Goal: Information Seeking & Learning: Learn about a topic

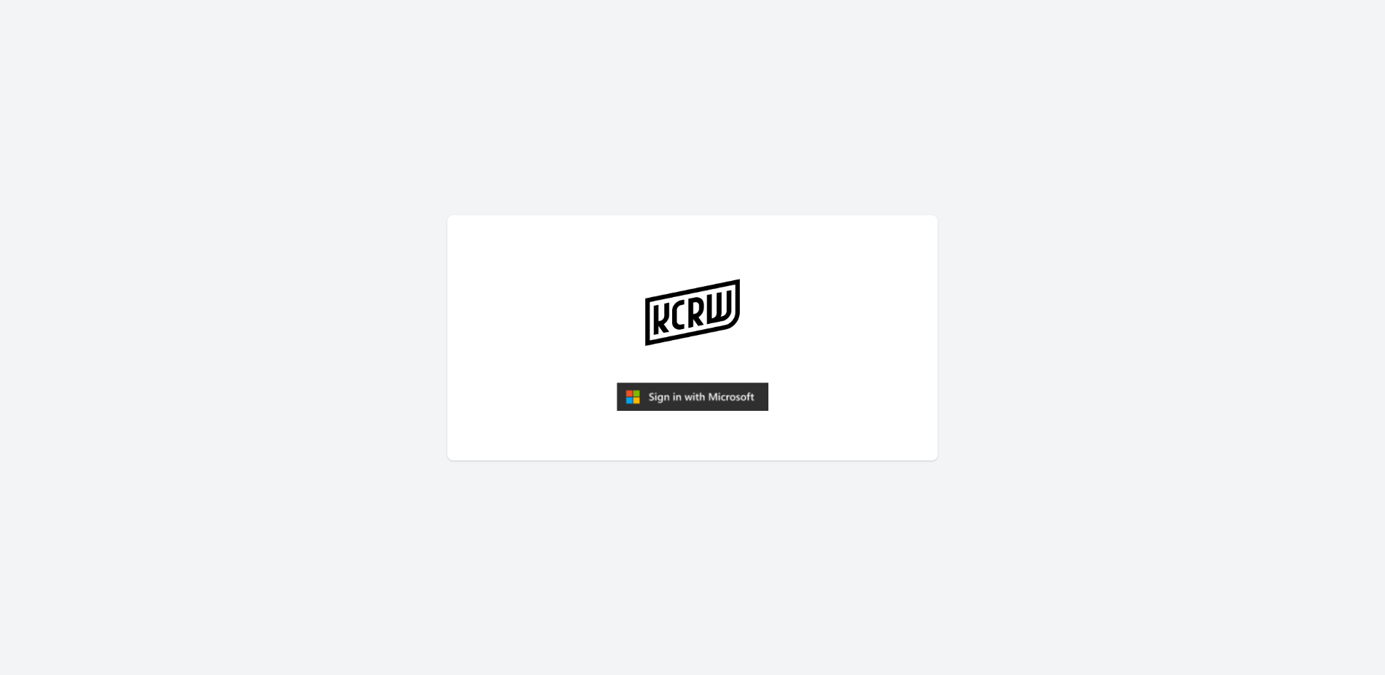
click at [741, 400] on img "submit" at bounding box center [693, 396] width 152 height 29
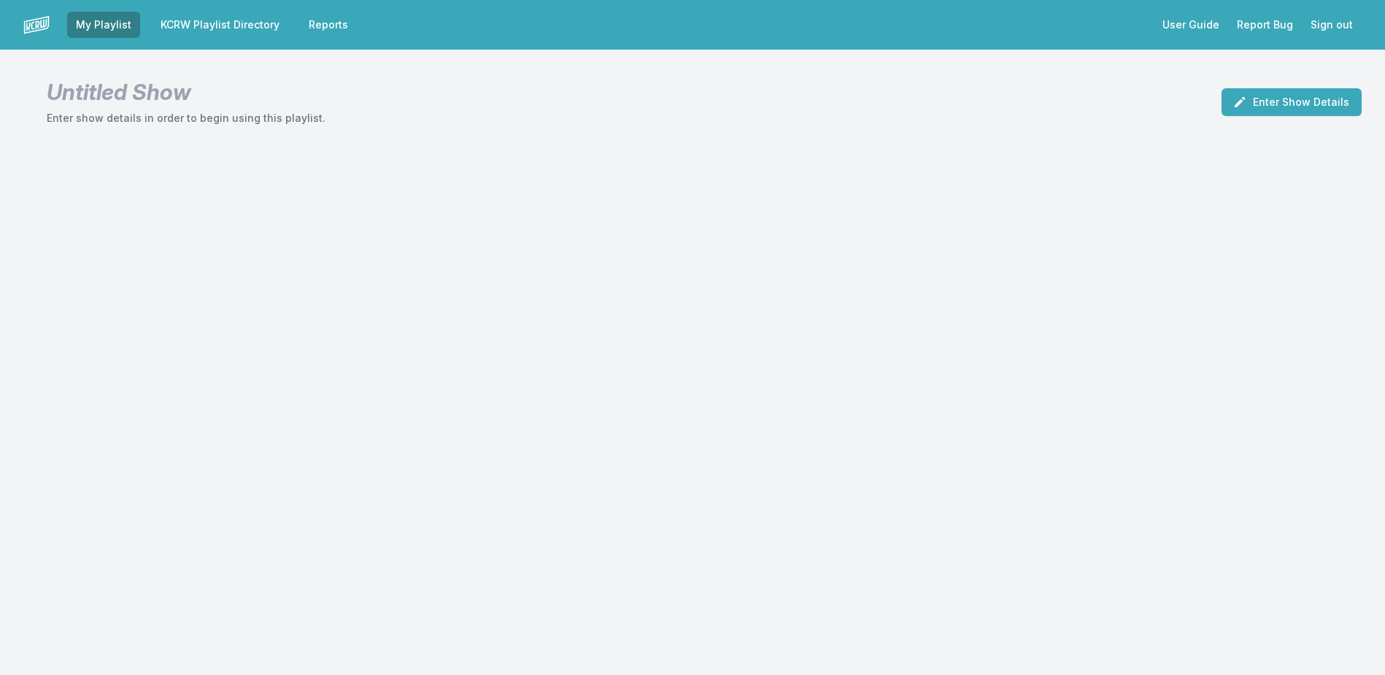
click at [223, 19] on link "KCRW Playlist Directory" at bounding box center [220, 25] width 136 height 26
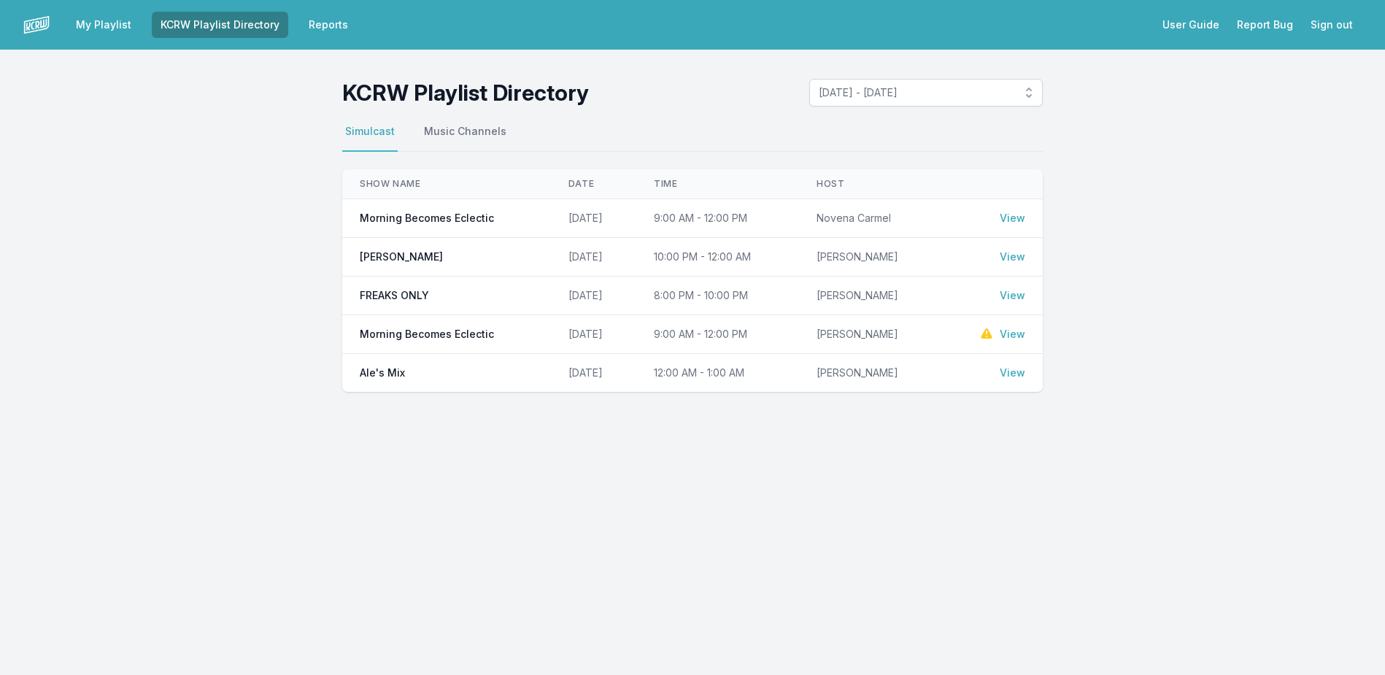
click at [1009, 216] on link "View" at bounding box center [1013, 218] width 26 height 15
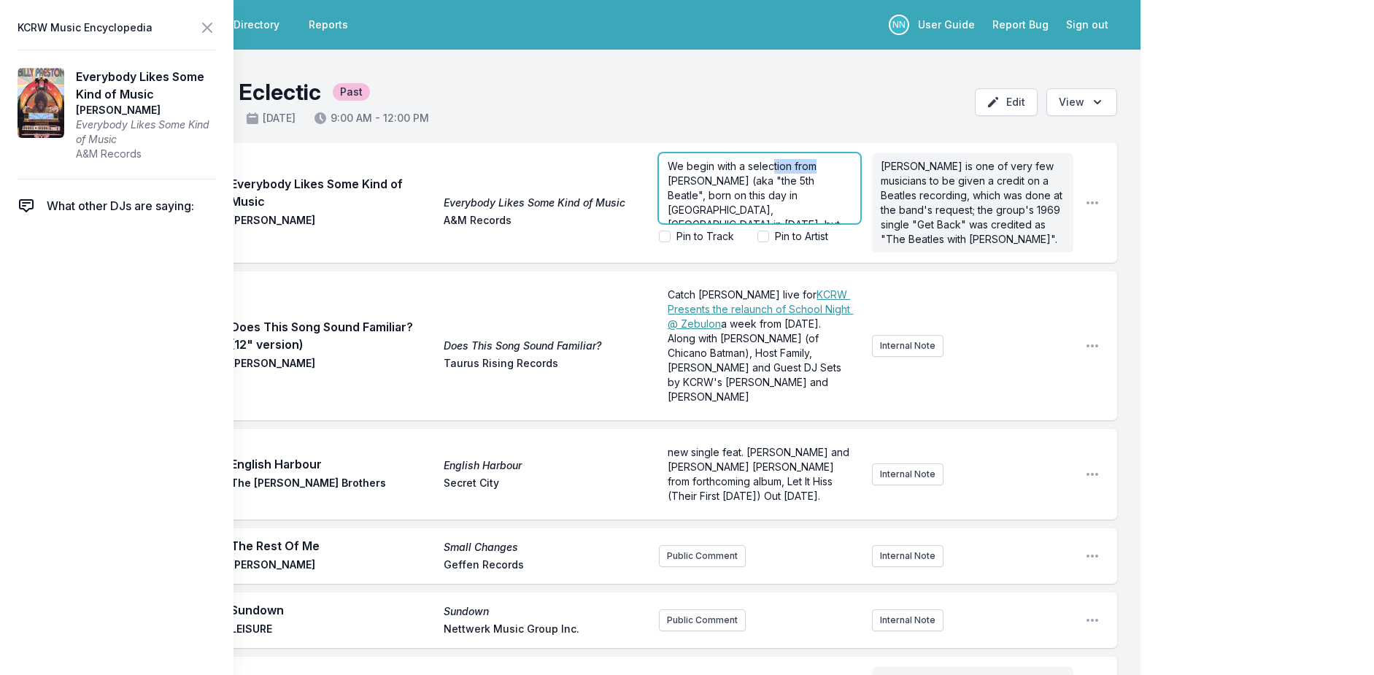
drag, startPoint x: 808, startPoint y: 166, endPoint x: 816, endPoint y: 170, distance: 9.1
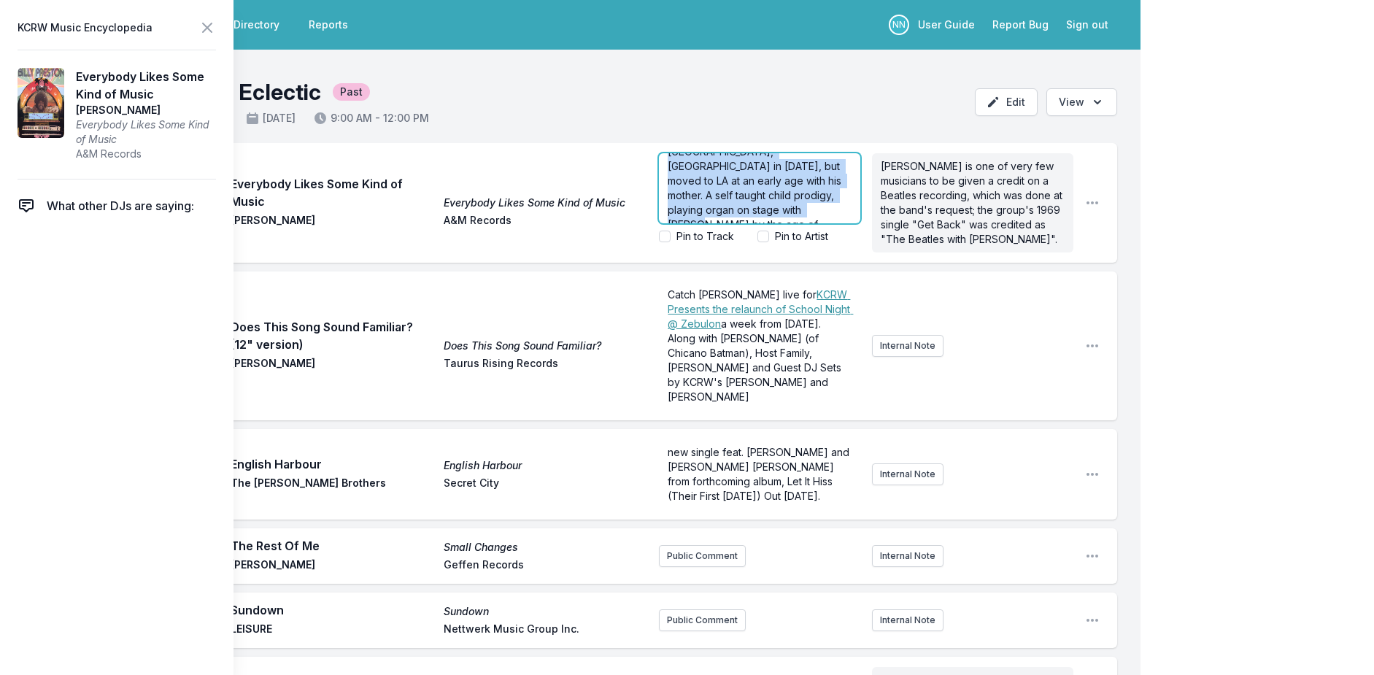
drag, startPoint x: 666, startPoint y: 163, endPoint x: 811, endPoint y: 226, distance: 158.2
click at [811, 226] on form "We begin with a selection from Billy Preston (aka "the 5th Beatle", born on thi…" at bounding box center [759, 198] width 201 height 91
click at [650, 80] on header "Morning Becomes Eclectic Past Novena Carmel Simulcast September 2, 2025 9:00 AM…" at bounding box center [570, 96] width 1141 height 93
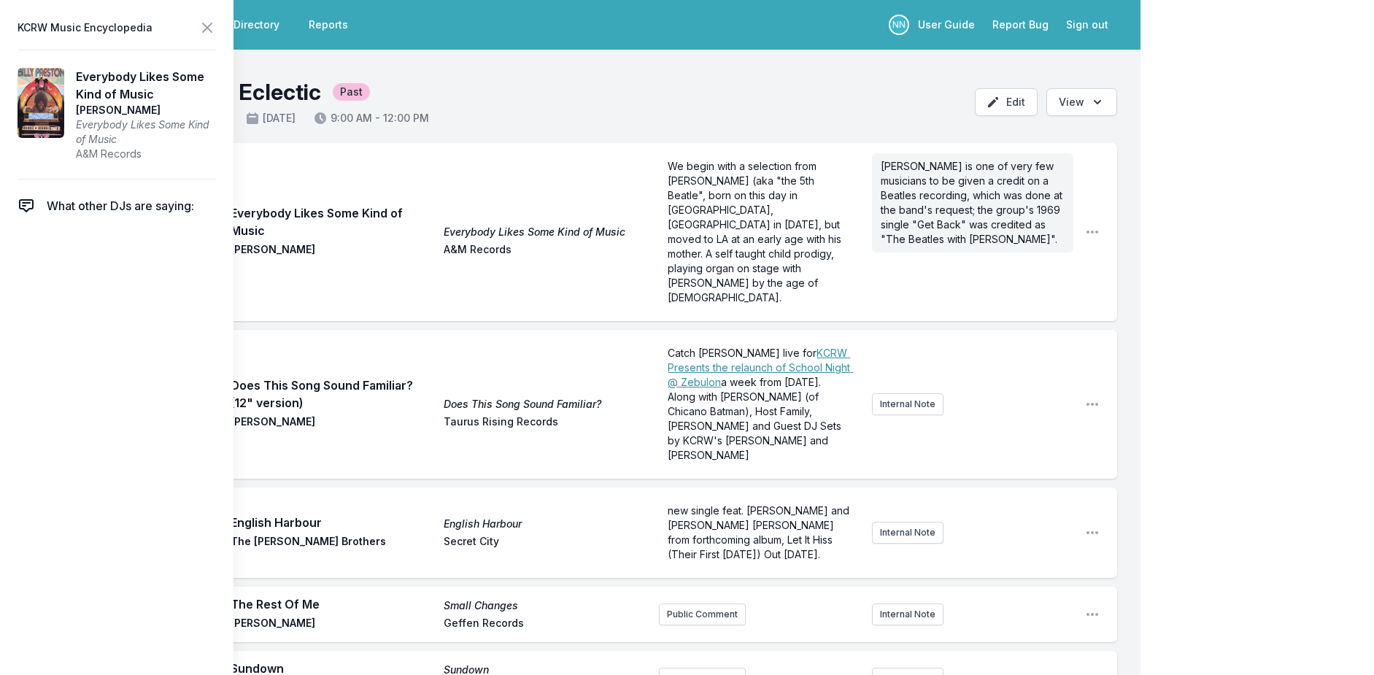
scroll to position [0, 0]
click at [207, 27] on icon at bounding box center [207, 27] width 9 height 9
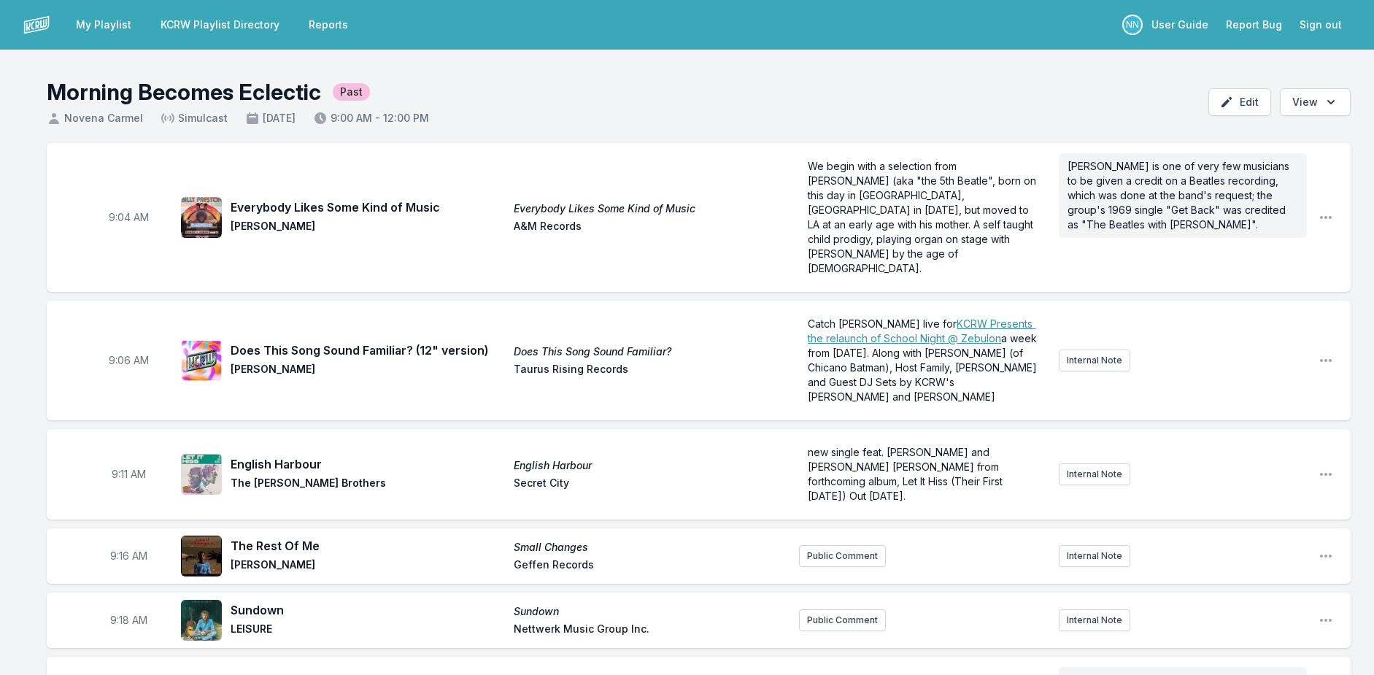
click at [264, 203] on div "Everybody Likes Some Kind of Music Everybody Likes Some Kind of Music Billy Pre…" at bounding box center [509, 218] width 557 height 38
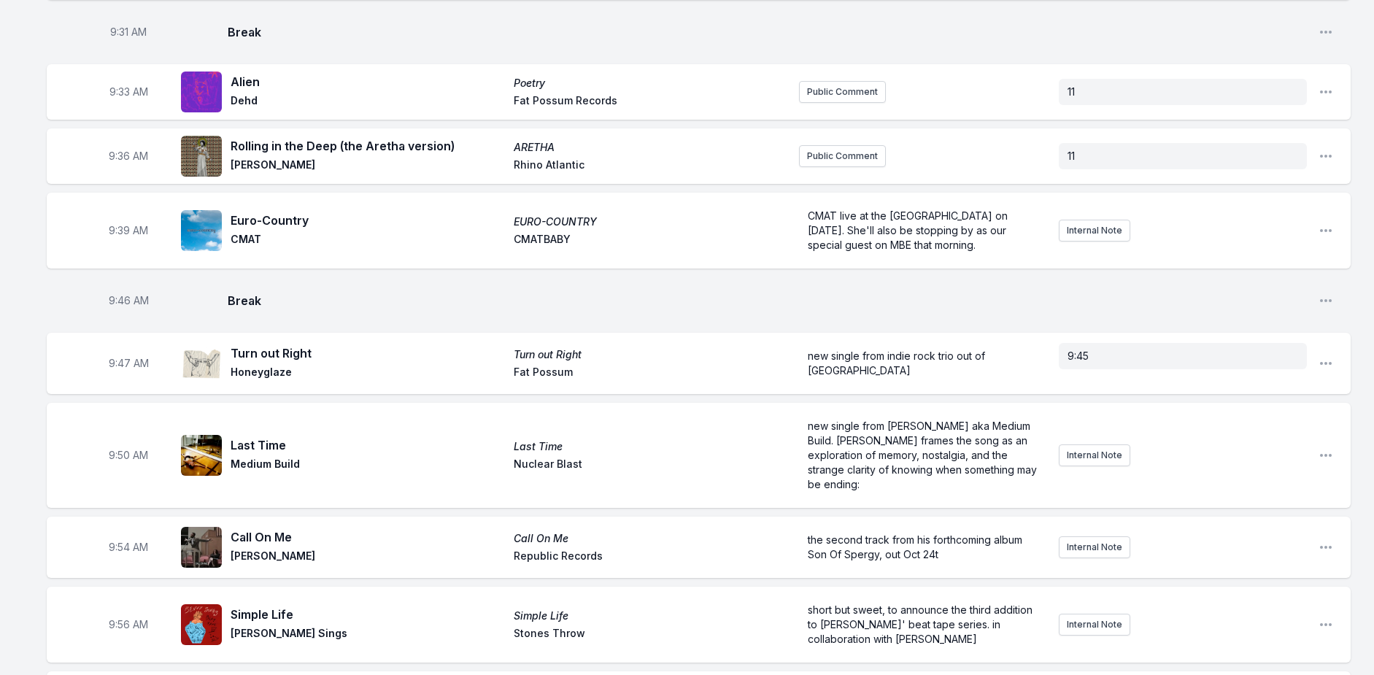
scroll to position [949, 0]
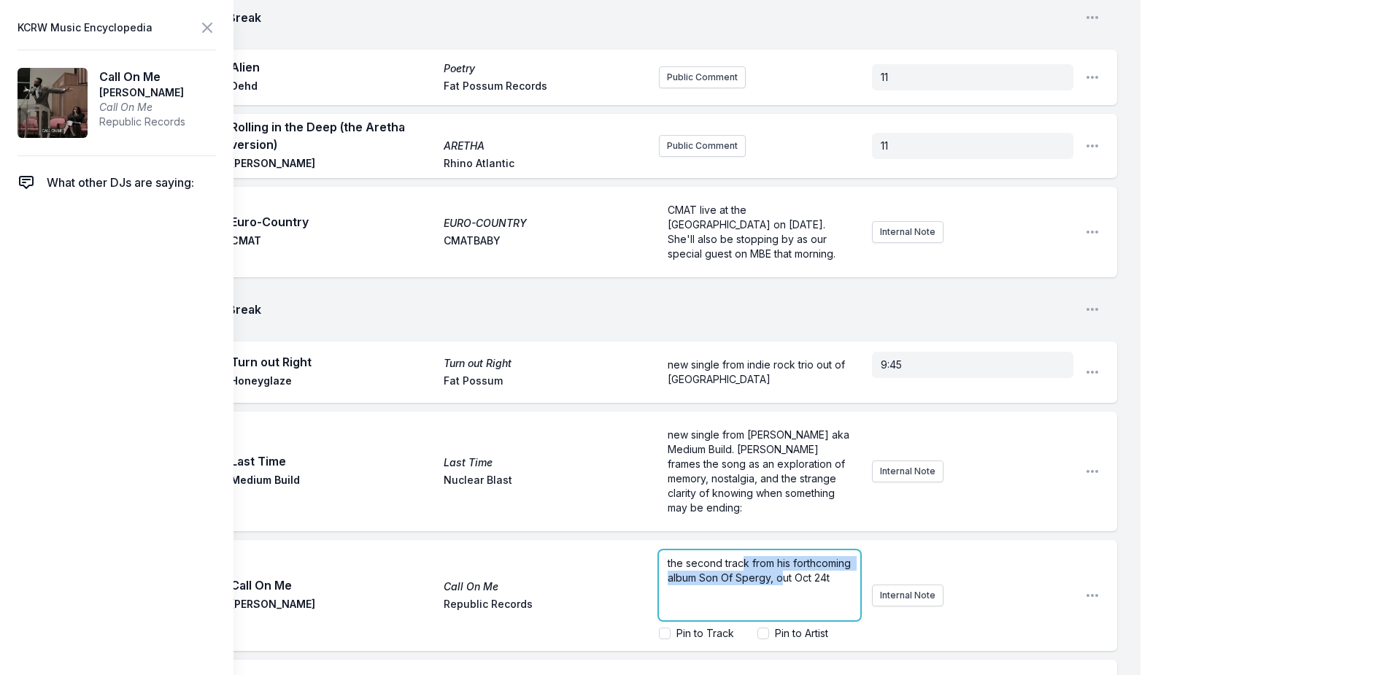
drag, startPoint x: 808, startPoint y: 410, endPoint x: 860, endPoint y: 492, distance: 97.2
click at [860, 550] on div "the second track from his forthcoming album Son Of Spergy, out Oct 24t" at bounding box center [759, 585] width 201 height 70
drag, startPoint x: 742, startPoint y: 504, endPoint x: 707, endPoint y: 488, distance: 38.8
click at [703, 556] on p "the second track from his forthcoming album Son Of Spergy, out Oct 24t" at bounding box center [760, 570] width 184 height 29
click at [762, 556] on p "the second track from his forthcoming album Son Of Spergy, out Oct 24t" at bounding box center [760, 570] width 184 height 29
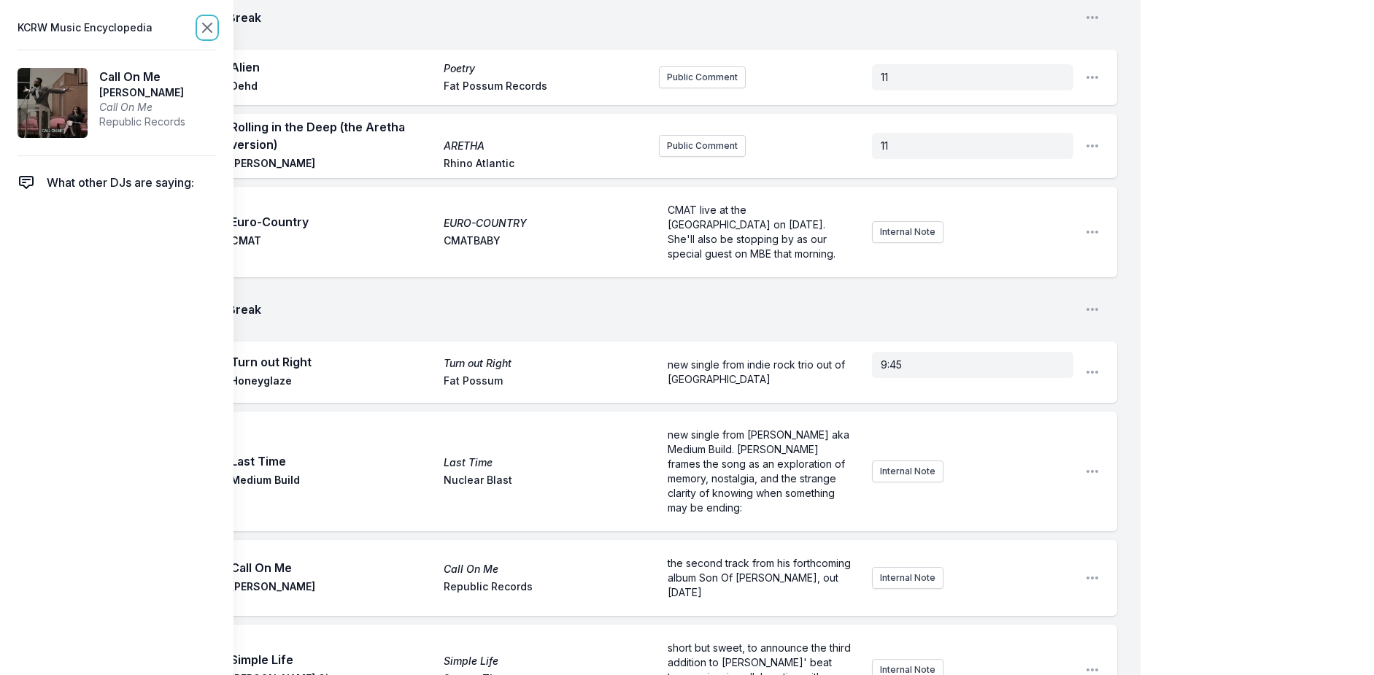
click at [209, 28] on icon at bounding box center [208, 28] width 18 height 18
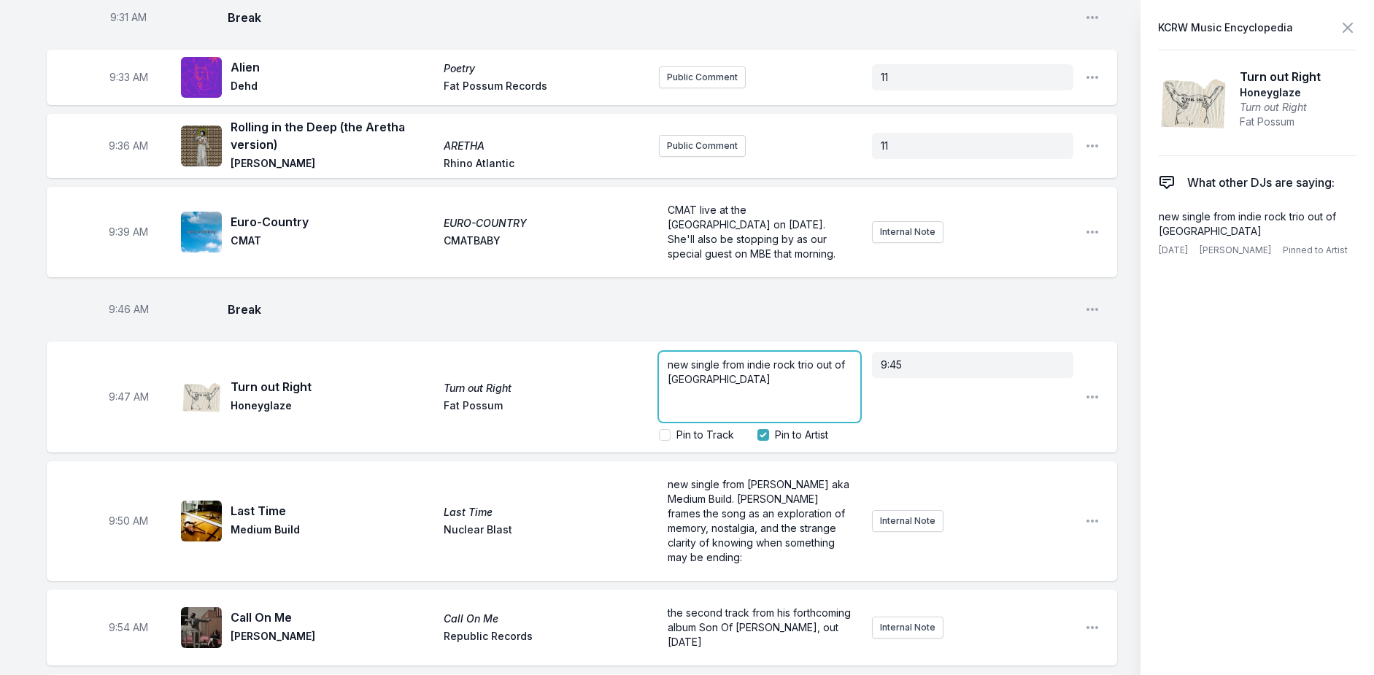
drag, startPoint x: 858, startPoint y: 223, endPoint x: 755, endPoint y: 230, distance: 102.4
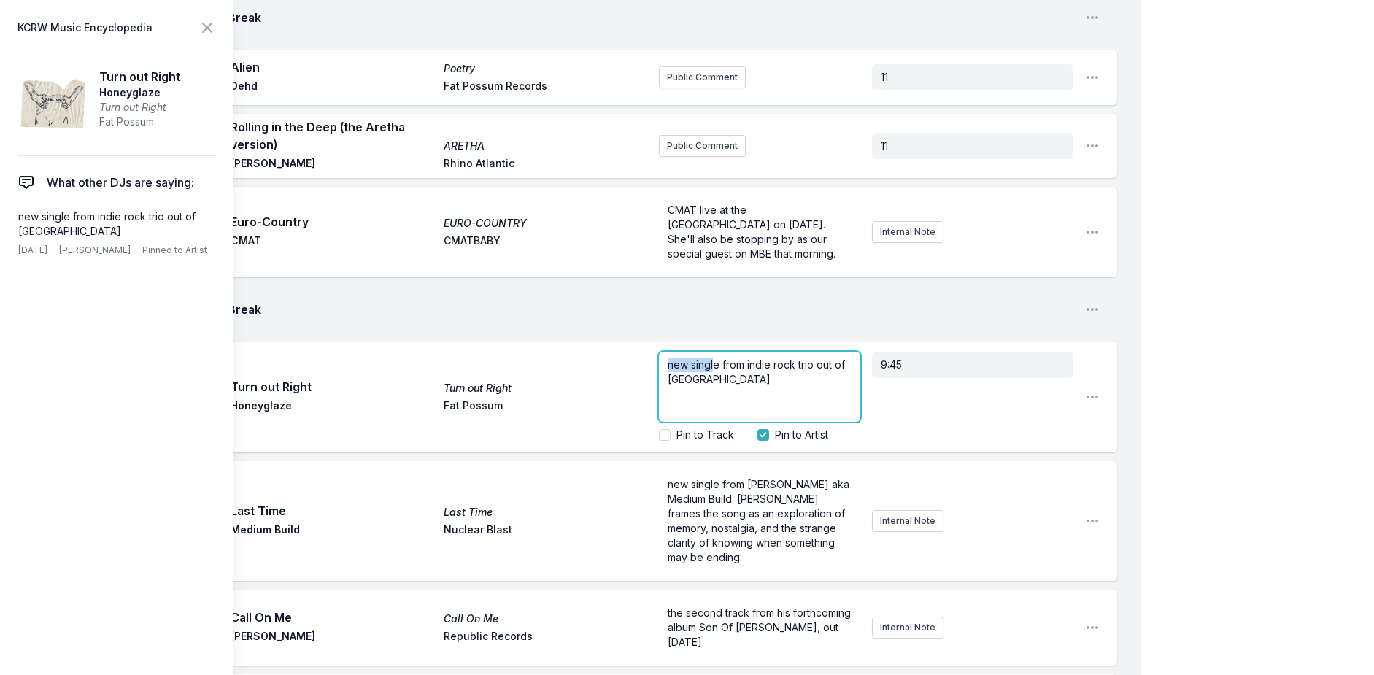
drag, startPoint x: 717, startPoint y: 280, endPoint x: 663, endPoint y: 281, distance: 53.3
click at [663, 352] on div "new single from indie rock trio out of south london" at bounding box center [759, 387] width 201 height 70
drag, startPoint x: 719, startPoint y: 274, endPoint x: 608, endPoint y: 277, distance: 111.0
click at [608, 342] on div "9:47 AM Turn out Right Turn out Right Honeyglaze Fat Possum new single from ind…" at bounding box center [582, 397] width 1071 height 111
click at [677, 358] on span "new single" at bounding box center [694, 364] width 52 height 12
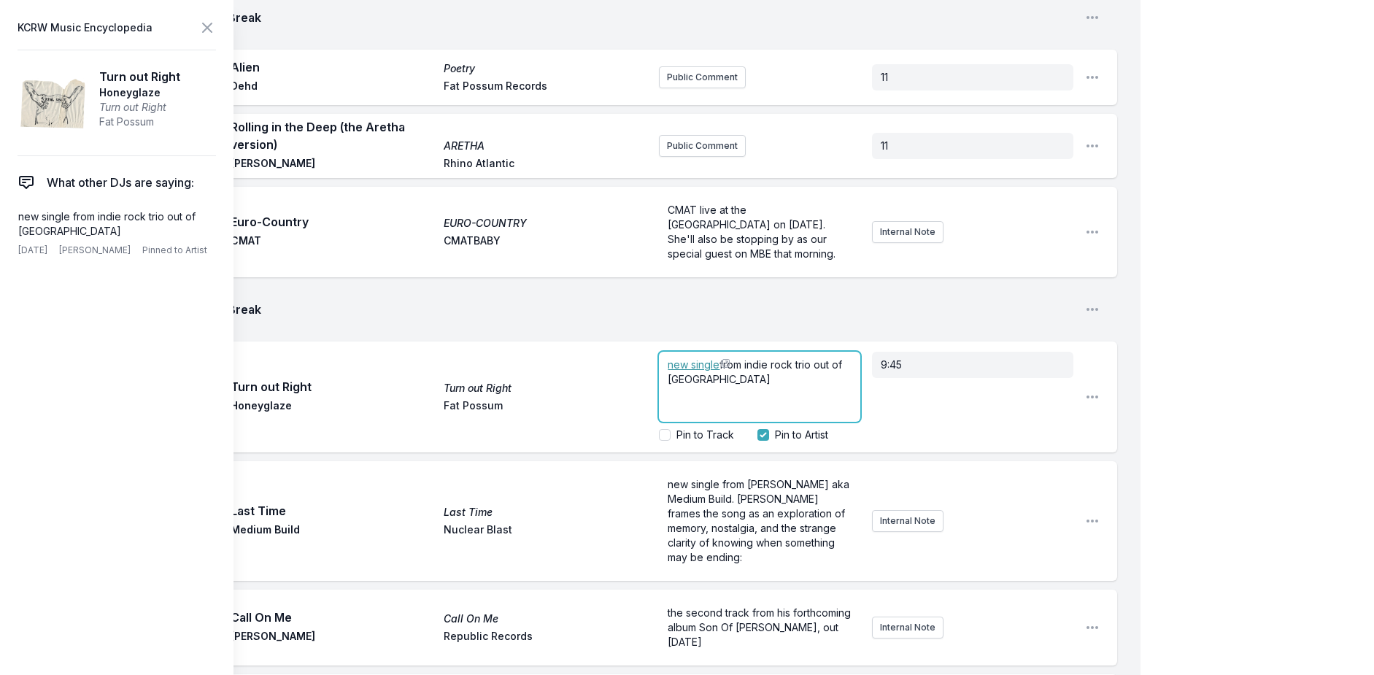
click at [697, 358] on span "new single" at bounding box center [694, 364] width 52 height 12
click at [713, 358] on span "new single" at bounding box center [694, 364] width 52 height 12
drag, startPoint x: 734, startPoint y: 277, endPoint x: 577, endPoint y: 281, distance: 157.7
click at [577, 342] on div "9:47 AM Turn out Right Turn out Right Honeyglaze Fat Possum ﻿ new single from i…" at bounding box center [582, 397] width 1071 height 111
click at [728, 358] on img at bounding box center [726, 364] width 12 height 12
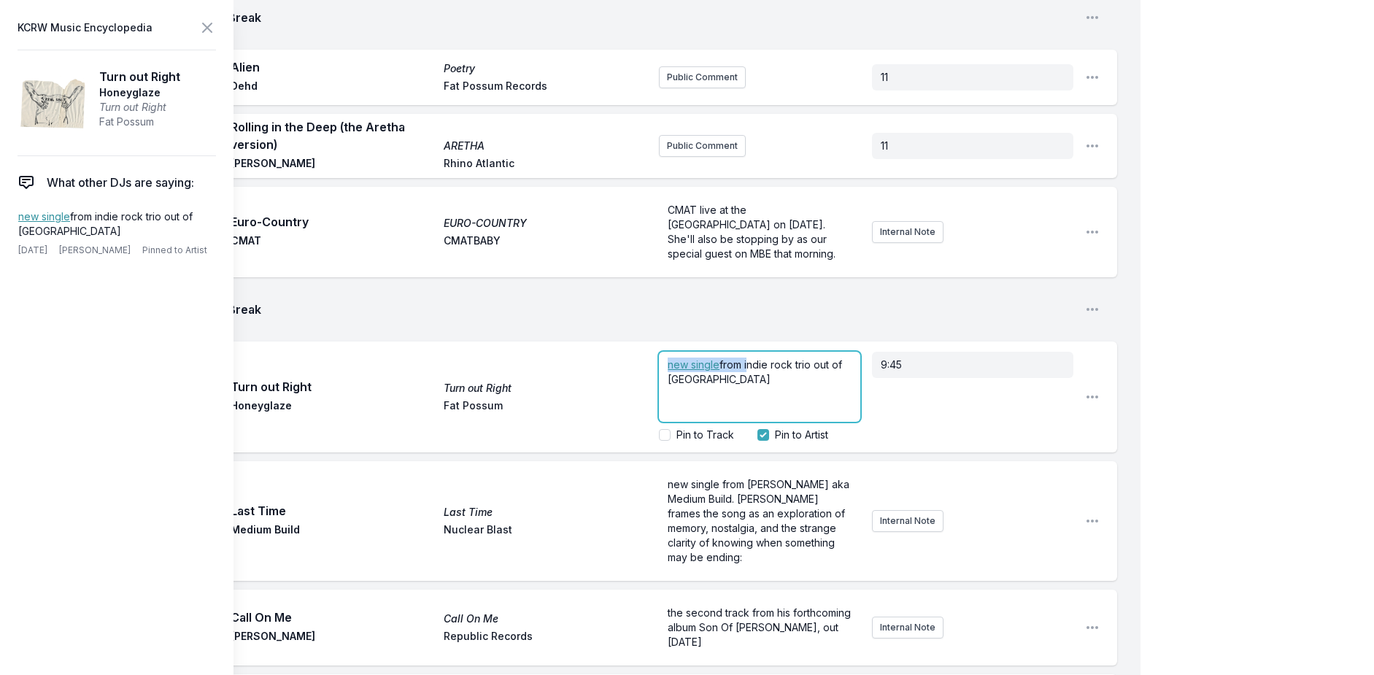
drag, startPoint x: 747, startPoint y: 279, endPoint x: 596, endPoint y: 272, distance: 152.0
click at [596, 342] on div "9:47 AM Turn out Right Turn out Right Honeyglaze Fat Possum ﻿ new single from i…" at bounding box center [582, 397] width 1071 height 111
drag, startPoint x: 750, startPoint y: 277, endPoint x: 608, endPoint y: 274, distance: 141.6
click at [608, 342] on div "9:47 AM Turn out Right Turn out Right Honeyglaze Fat Possum new single from ind…" at bounding box center [582, 397] width 1071 height 111
drag, startPoint x: 760, startPoint y: 284, endPoint x: 777, endPoint y: 277, distance: 19.0
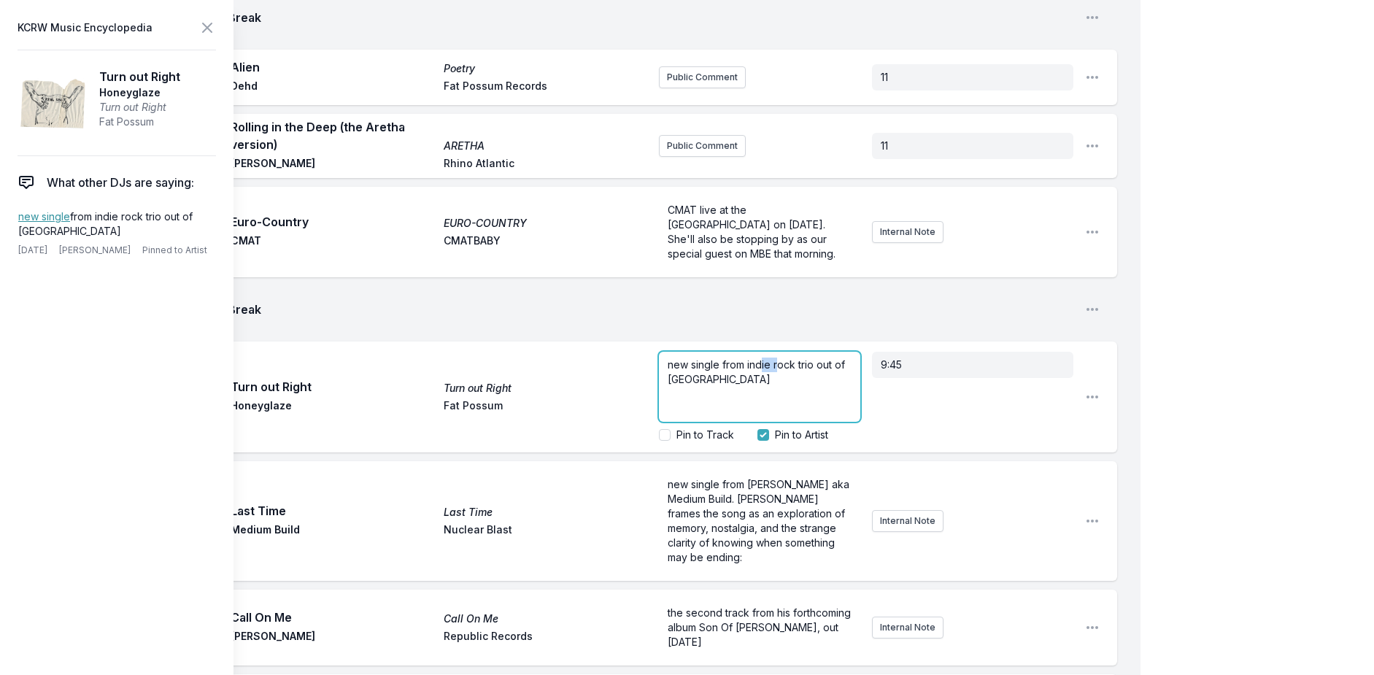
click at [777, 358] on p "new single from indie rock trio out of south london" at bounding box center [760, 372] width 184 height 29
